Goal: Find specific page/section: Find specific page/section

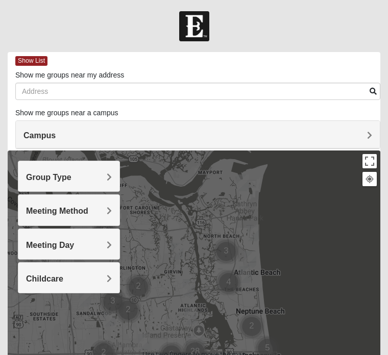
scroll to position [1, 0]
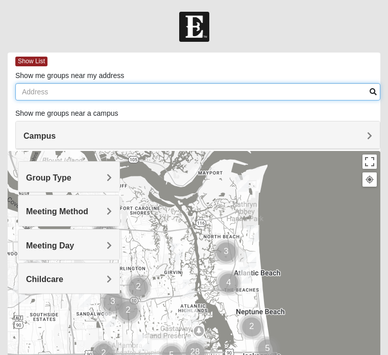
click at [41, 91] on input "Show me groups near my address" at bounding box center [197, 91] width 365 height 17
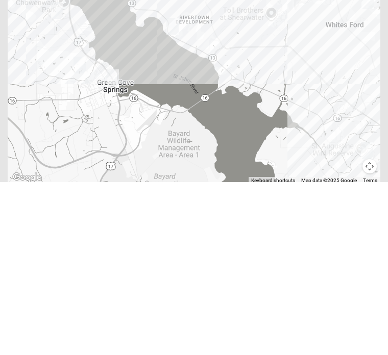
scroll to position [205, 0]
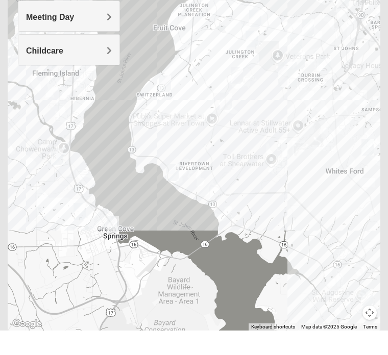
type input "32259"
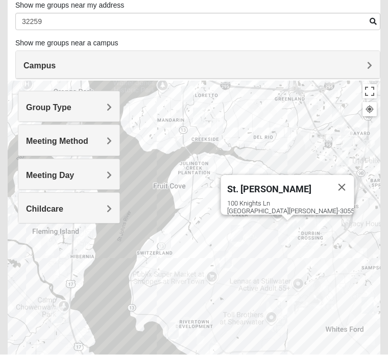
click at [104, 110] on h4 "Group Type" at bounding box center [69, 108] width 86 height 10
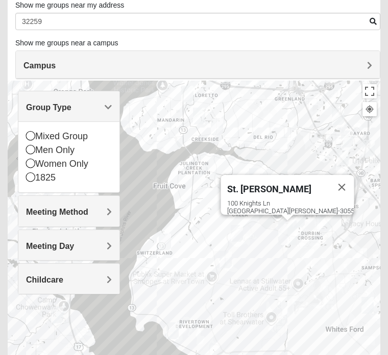
click at [36, 149] on div "Men Only" at bounding box center [69, 150] width 86 height 14
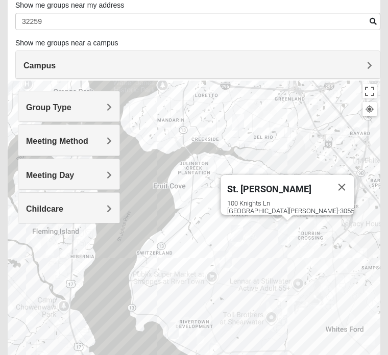
click at [109, 147] on div "Meeting Method" at bounding box center [68, 140] width 101 height 30
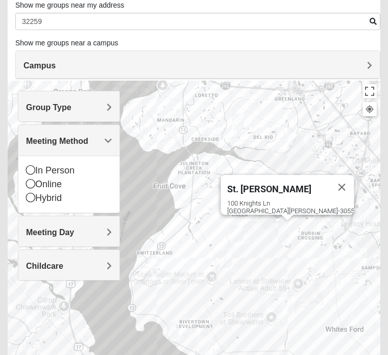
click at [34, 185] on icon at bounding box center [30, 183] width 9 height 9
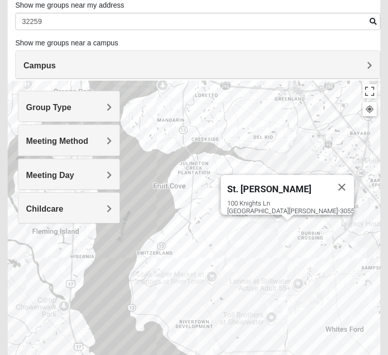
click at [74, 179] on span "Meeting Day" at bounding box center [50, 175] width 48 height 9
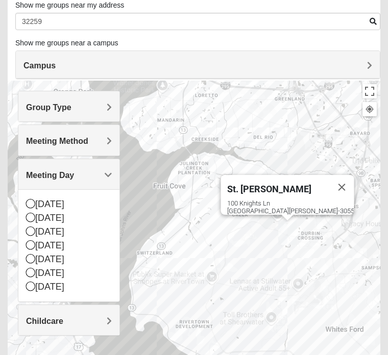
click at [35, 235] on div "[DATE]" at bounding box center [69, 232] width 86 height 14
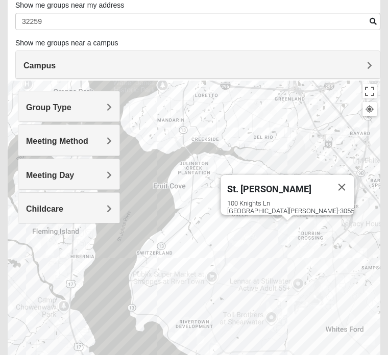
click at [110, 215] on div "Childcare" at bounding box center [68, 208] width 101 height 30
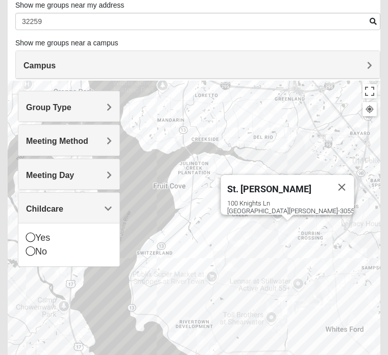
click at [33, 256] on div "No" at bounding box center [69, 252] width 86 height 14
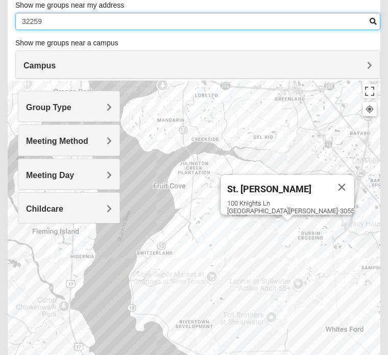
click at [375, 26] on input "32259" at bounding box center [197, 21] width 365 height 17
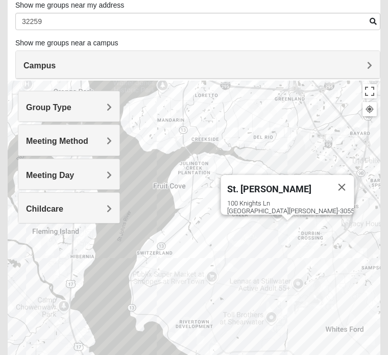
click at [373, 66] on div "Campus" at bounding box center [198, 66] width 364 height 28
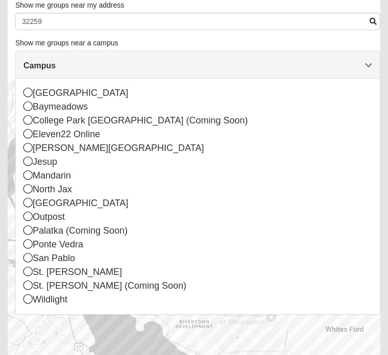
scroll to position [71, 0]
click at [34, 274] on div "St. [PERSON_NAME]" at bounding box center [197, 272] width 349 height 14
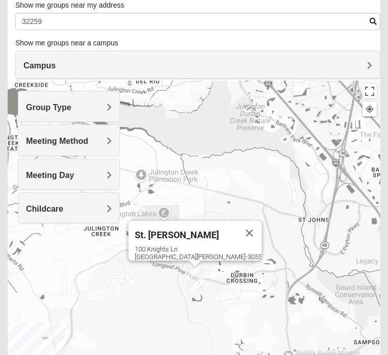
click at [106, 110] on h4 "Group Type" at bounding box center [69, 108] width 86 height 10
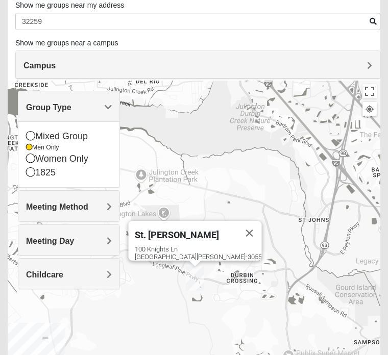
click at [114, 107] on div "Group Type" at bounding box center [68, 106] width 101 height 30
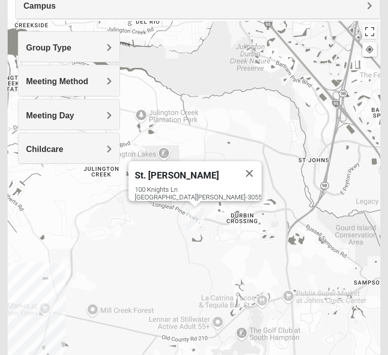
scroll to position [0, 0]
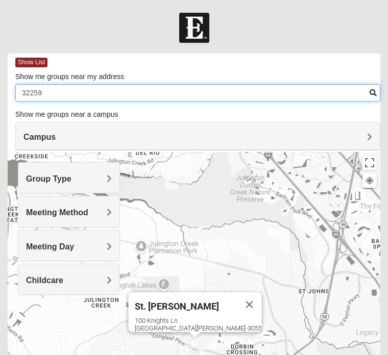
click at [367, 97] on input "32259" at bounding box center [197, 92] width 365 height 17
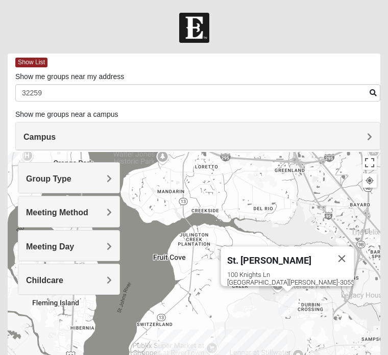
click at [109, 120] on div "Show me groups near a campus Campus [GEOGRAPHIC_DATA] [GEOGRAPHIC_DATA] [GEOGRA…" at bounding box center [197, 115] width 365 height 13
click at [110, 251] on div "Meeting Day" at bounding box center [68, 246] width 101 height 30
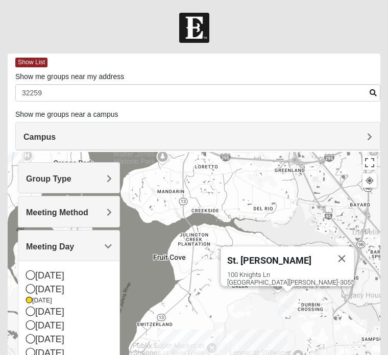
click at [35, 317] on div "[DATE]" at bounding box center [69, 312] width 86 height 14
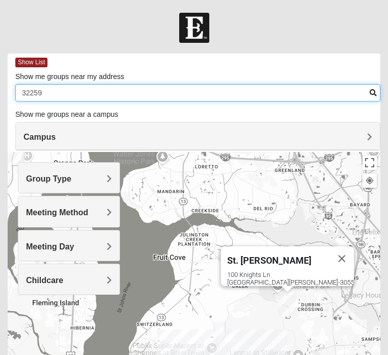
click at [366, 95] on input "32259" at bounding box center [197, 92] width 365 height 17
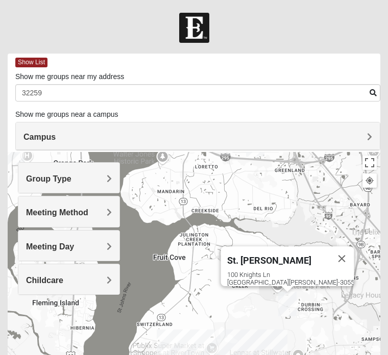
click at [89, 139] on h4 "Campus" at bounding box center [197, 137] width 349 height 10
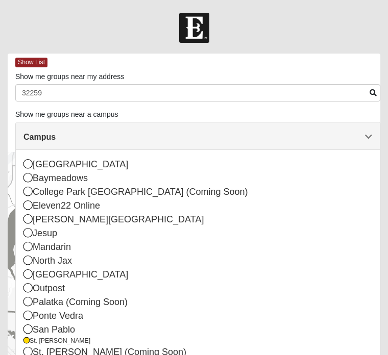
click at [372, 138] on div "Campus" at bounding box center [198, 137] width 364 height 28
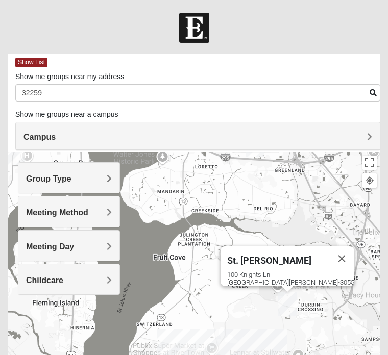
click at [112, 250] on div "Meeting Day" at bounding box center [68, 246] width 101 height 30
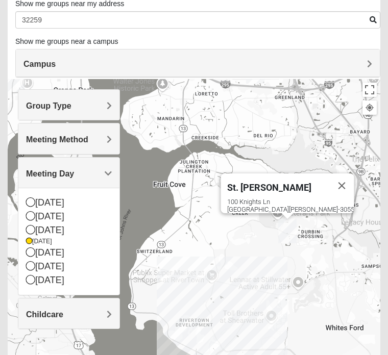
scroll to position [81, 0]
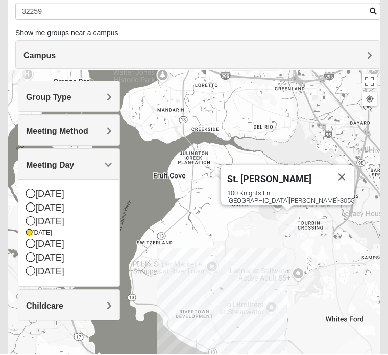
click at [41, 242] on div "[DATE]" at bounding box center [69, 245] width 86 height 14
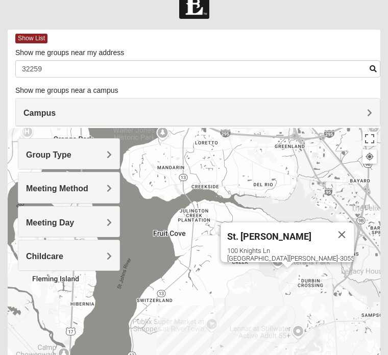
scroll to position [0, 0]
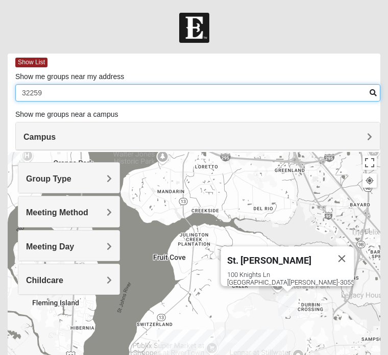
click at [368, 92] on input "32259" at bounding box center [197, 92] width 365 height 17
